Goal: Task Accomplishment & Management: Complete application form

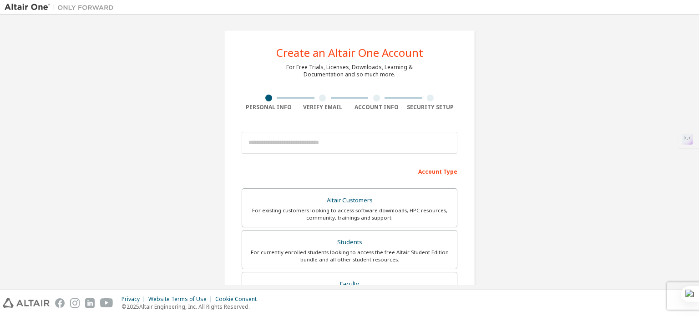
scroll to position [91, 0]
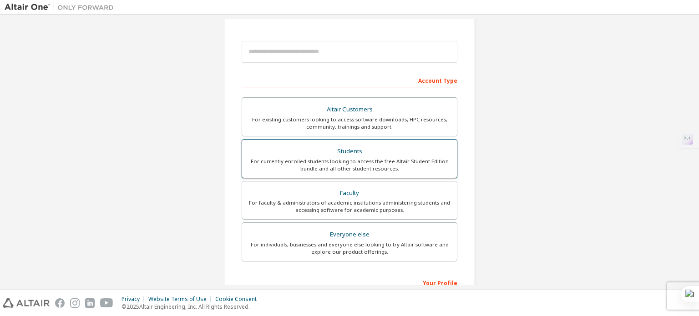
drag, startPoint x: 0, startPoint y: 0, endPoint x: 373, endPoint y: 160, distance: 406.1
click at [373, 160] on div "For currently enrolled students looking to access the free Altair Student Editi…" at bounding box center [350, 165] width 204 height 15
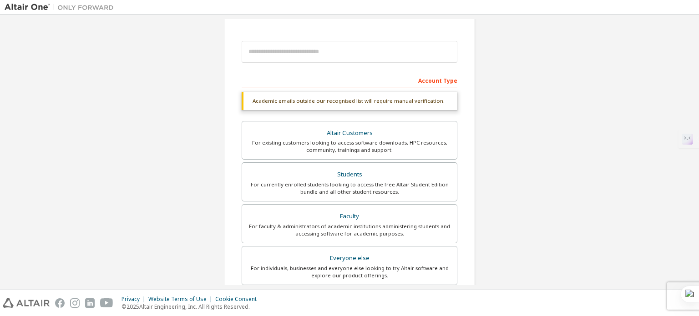
click at [300, 83] on div "Account Type" at bounding box center [350, 80] width 216 height 15
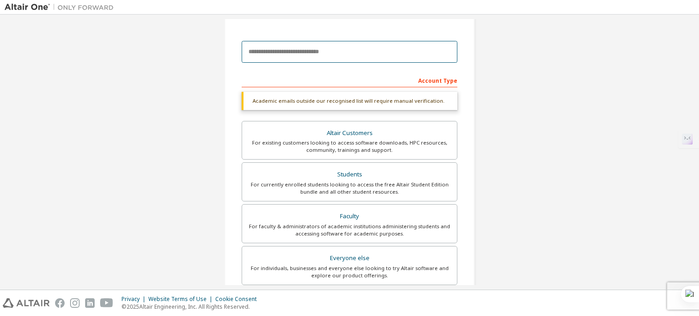
click at [324, 58] on input "email" at bounding box center [350, 52] width 216 height 22
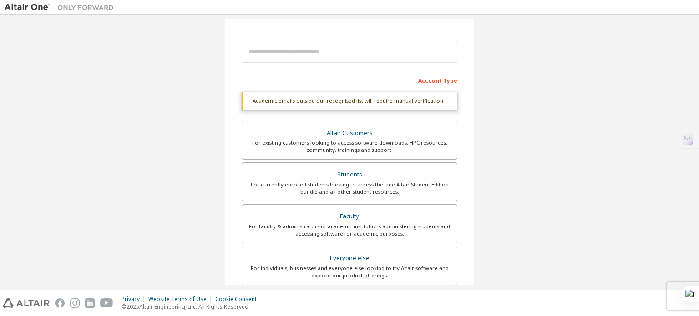
click at [468, 71] on div "Create an Altair One Account For Free Trials, Licenses, Downloads, Learning & D…" at bounding box center [349, 181] width 250 height 484
click at [353, 181] on div "For currently enrolled students looking to access the free Altair Student Editi…" at bounding box center [350, 188] width 204 height 15
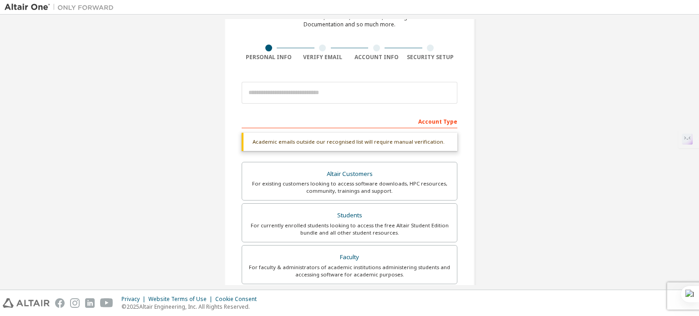
scroll to position [46, 0]
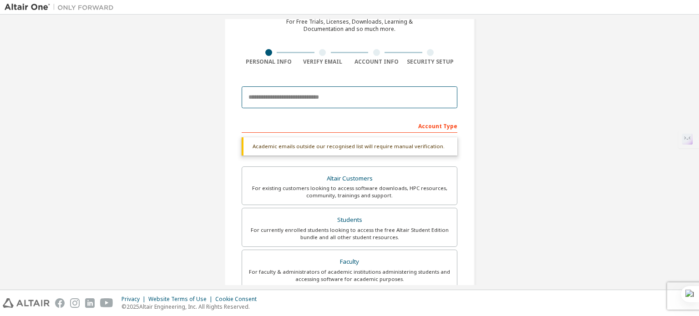
click at [326, 96] on input "email" at bounding box center [350, 98] width 216 height 22
type input "**"
